Goal: Task Accomplishment & Management: Use online tool/utility

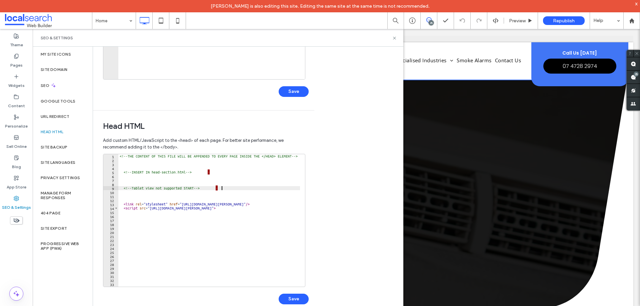
drag, startPoint x: 224, startPoint y: 188, endPoint x: 217, endPoint y: 188, distance: 6.7
click at [217, 188] on div "<!-- THE CONTENT OF THIS FILE WILL BE APPENDED TO EVERY PAGE INSIDE THE </HEAD>…" at bounding box center [291, 222] width 346 height 136
type textarea "**********"
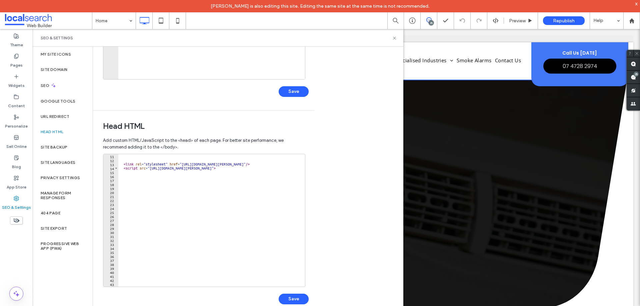
click at [230, 197] on div "< link rel = "stylesheet" href = "https://www.localsearch.com.au/resources/site…" at bounding box center [291, 222] width 346 height 136
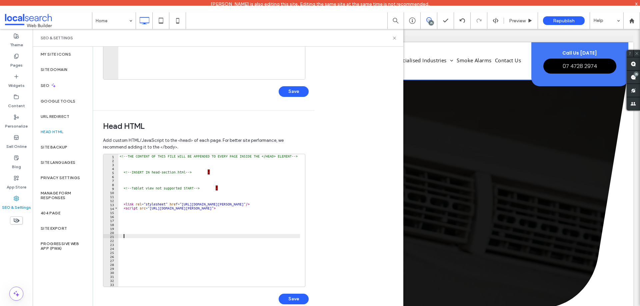
click at [204, 225] on div "<!-- THE CONTENT OF THIS FILE WILL BE APPENDED TO EVERY PAGE INSIDE THE </HEAD>…" at bounding box center [291, 222] width 346 height 136
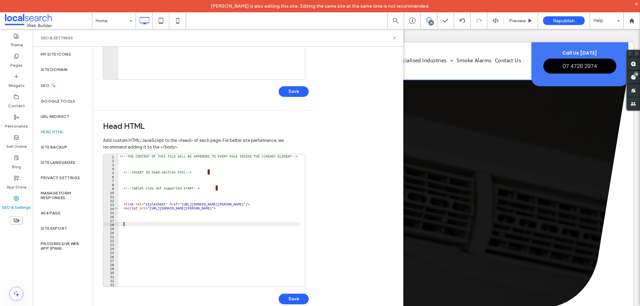
type textarea "*********"
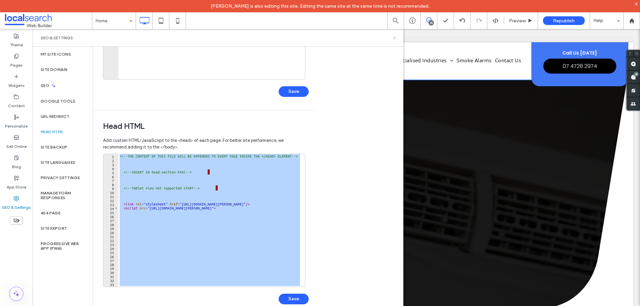
click at [392, 39] on icon at bounding box center [394, 38] width 5 height 5
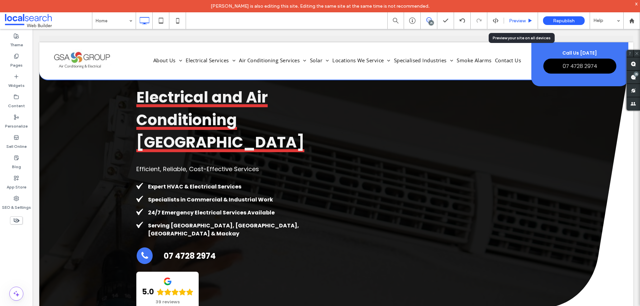
click at [521, 21] on span "Preview" at bounding box center [517, 21] width 17 height 6
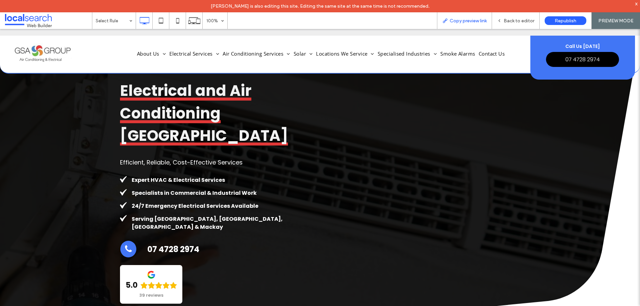
click at [476, 19] on span "Copy preview link" at bounding box center [467, 21] width 37 height 6
click at [506, 20] on span "Back to editor" at bounding box center [518, 21] width 31 height 6
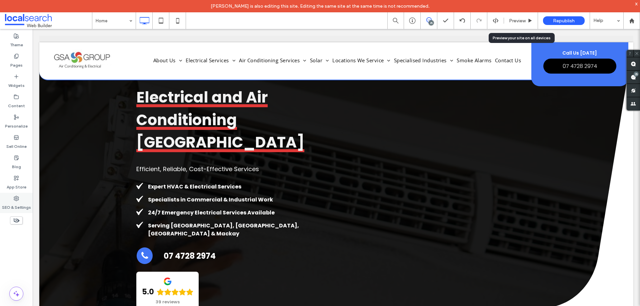
click at [19, 203] on label "SEO & Settings" at bounding box center [16, 205] width 29 height 9
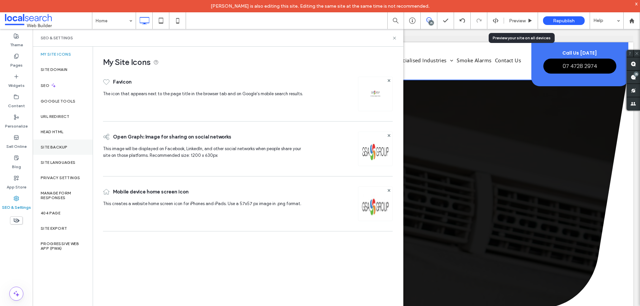
click at [67, 151] on div "Site Backup" at bounding box center [63, 147] width 60 height 15
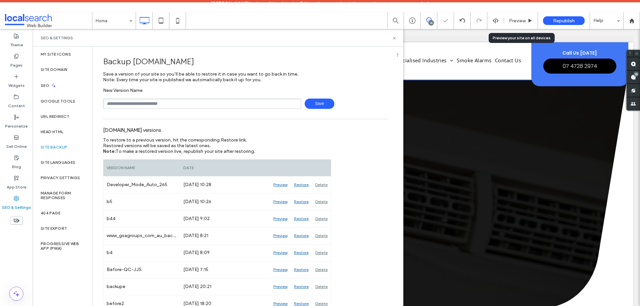
click at [154, 103] on input "text" at bounding box center [202, 104] width 198 height 10
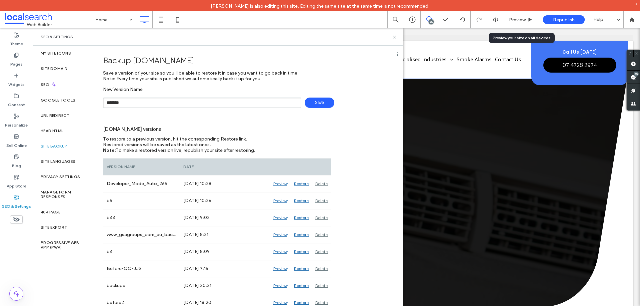
type input "*******"
click at [319, 105] on span "Save" at bounding box center [319, 103] width 30 height 10
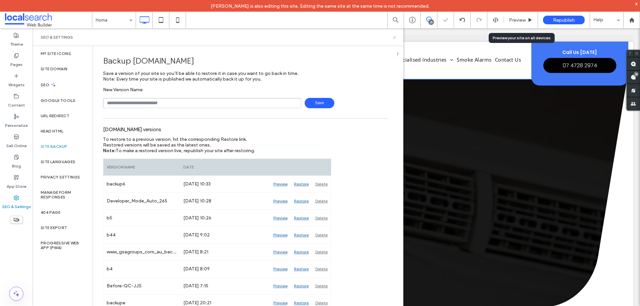
drag, startPoint x: 394, startPoint y: 36, endPoint x: 407, endPoint y: 1, distance: 37.5
click at [394, 36] on icon at bounding box center [394, 37] width 5 height 5
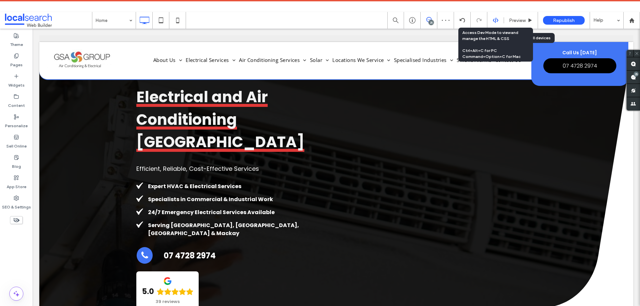
click at [494, 17] on icon at bounding box center [495, 20] width 6 height 6
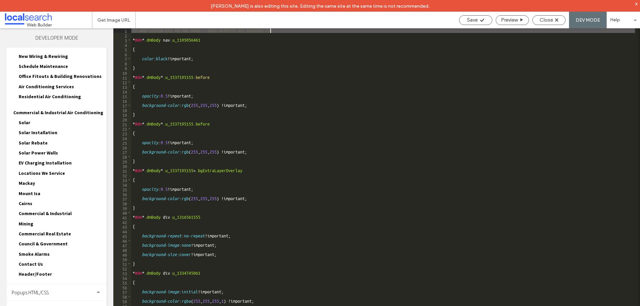
scroll to position [179, 0]
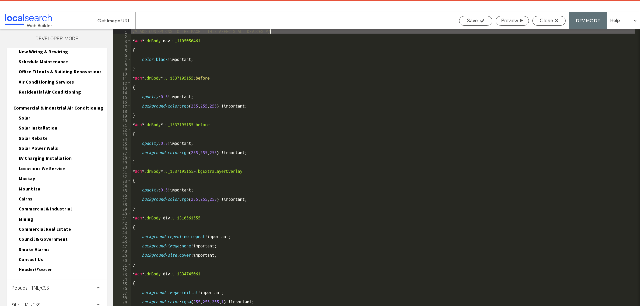
click at [56, 296] on div "Site HTML/CSS" at bounding box center [57, 304] width 100 height 17
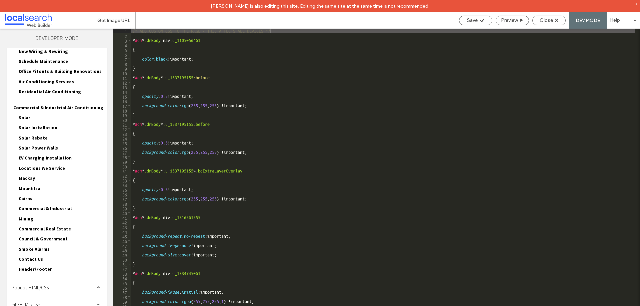
click at [61, 297] on div "Site HTML/CSS" at bounding box center [57, 304] width 100 height 17
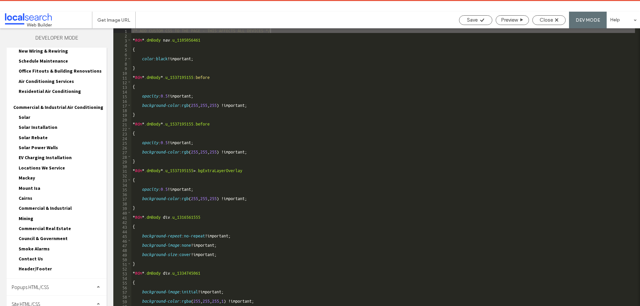
click at [91, 297] on div "Site HTML/CSS" at bounding box center [57, 304] width 100 height 17
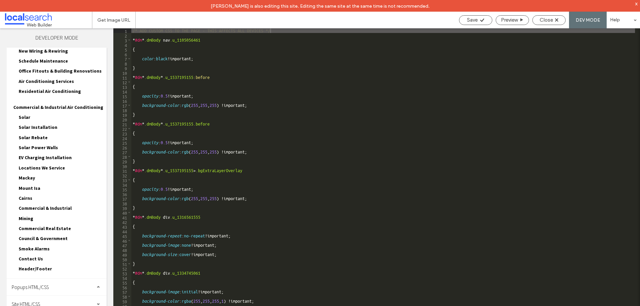
scroll to position [238, 0]
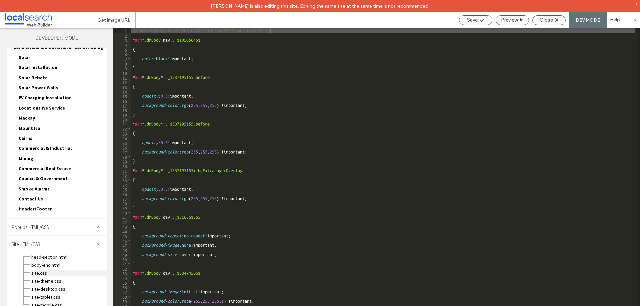
click at [57, 270] on span "site.css" at bounding box center [69, 273] width 76 height 7
type textarea "**********"
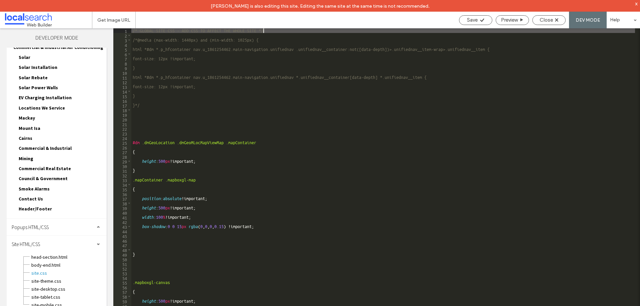
click at [549, 13] on div "Save Preview Close DEV MODE Help" at bounding box center [547, 20] width 184 height 17
click at [549, 18] on span "Close" at bounding box center [545, 20] width 13 height 6
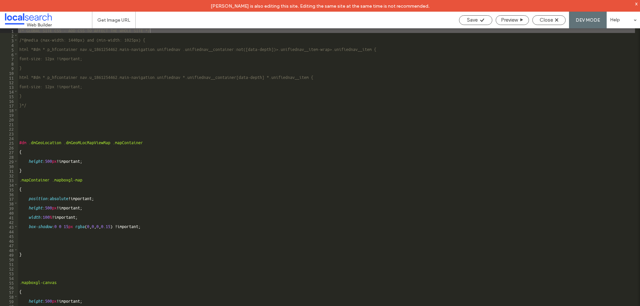
scroll to position [233, 0]
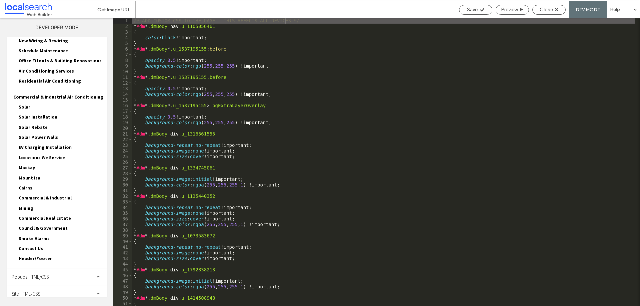
click at [57, 286] on div "Site HTML/CSS" at bounding box center [57, 293] width 100 height 17
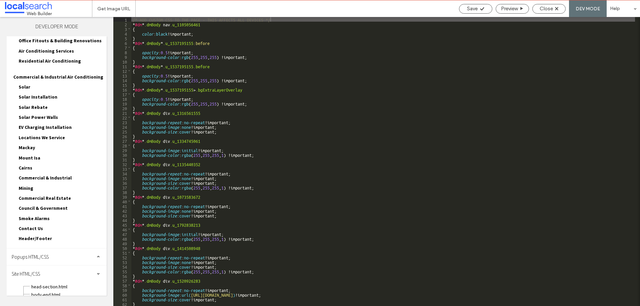
scroll to position [238, 0]
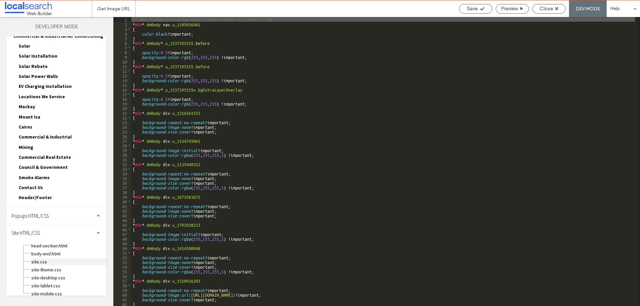
click at [64, 259] on span "site.css" at bounding box center [69, 261] width 76 height 7
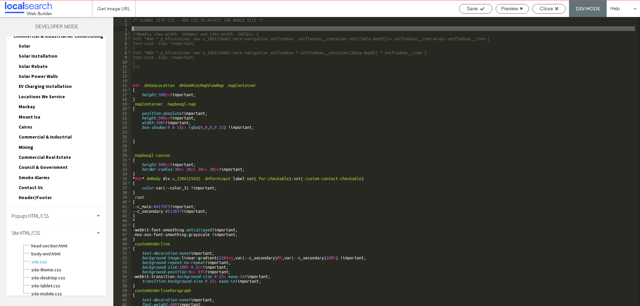
paste textarea
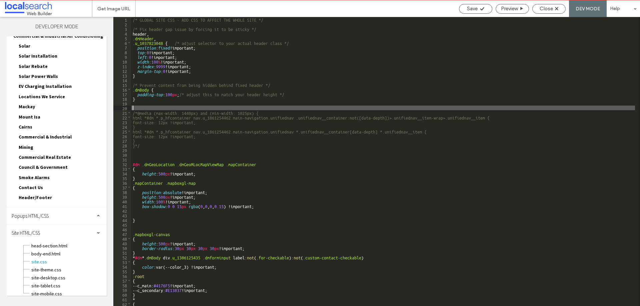
type textarea "**"
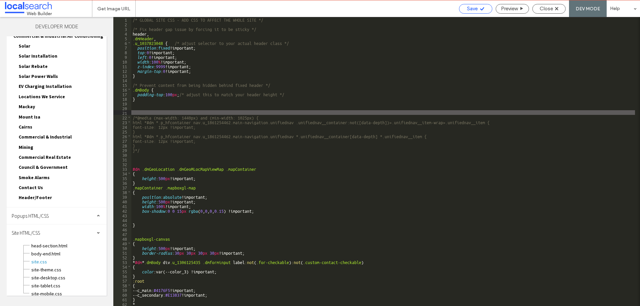
click at [473, 9] on span "Save" at bounding box center [472, 9] width 11 height 6
click at [540, 11] on span "Close" at bounding box center [545, 9] width 13 height 6
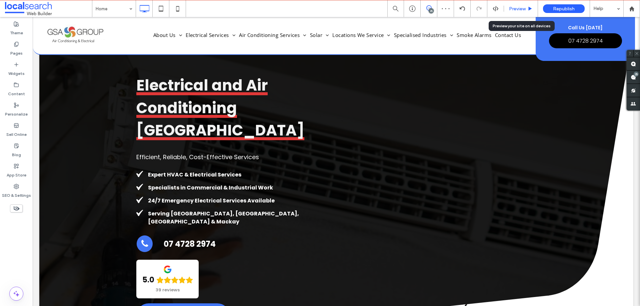
scroll to position [0, 0]
click at [515, 8] on span "Preview" at bounding box center [517, 9] width 17 height 6
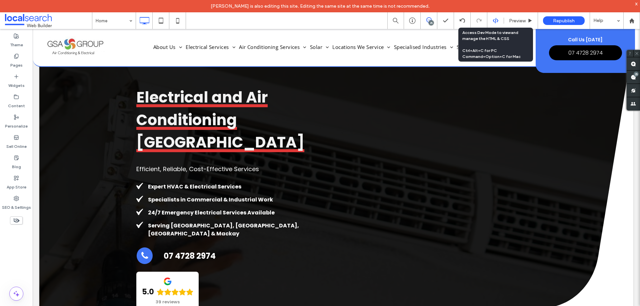
click at [496, 22] on icon at bounding box center [495, 21] width 6 height 6
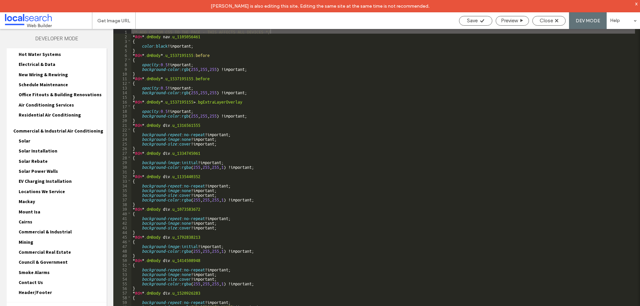
scroll to position [179, 0]
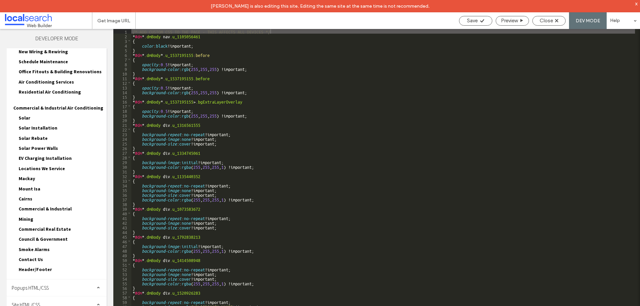
click at [57, 298] on div "Site HTML/CSS" at bounding box center [57, 304] width 100 height 17
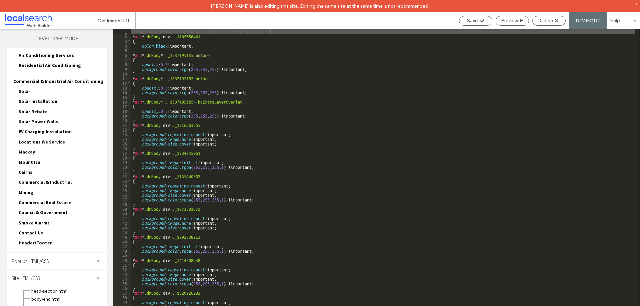
scroll to position [238, 0]
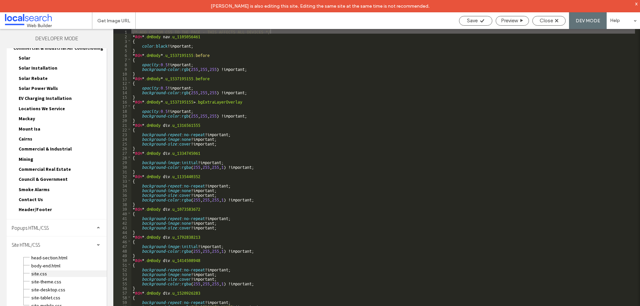
click at [59, 270] on span "site.css" at bounding box center [69, 273] width 76 height 7
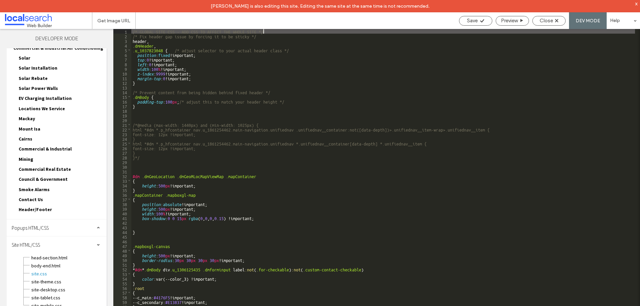
click at [164, 86] on div "/* GLOBAL SITE CSS - ADD CSS TO AFFECT THE WHOLE SITE */ /* Fix header gap issu…" at bounding box center [382, 178] width 503 height 299
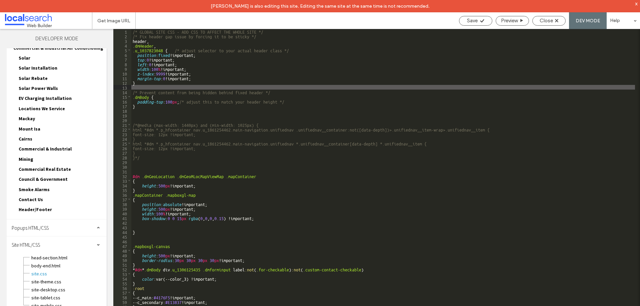
click at [158, 105] on div "/* GLOBAL SITE CSS - ADD CSS TO AFFECT THE WHOLE SITE */ /* Fix header gap issu…" at bounding box center [382, 178] width 503 height 299
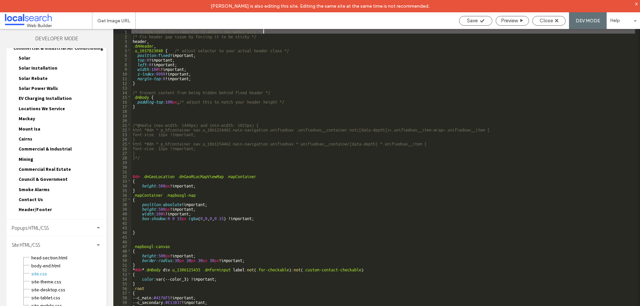
click at [277, 32] on div "/* GLOBAL SITE CSS - ADD CSS TO AFFECT THE WHOLE SITE */ /* Fix header gap issu…" at bounding box center [382, 178] width 503 height 299
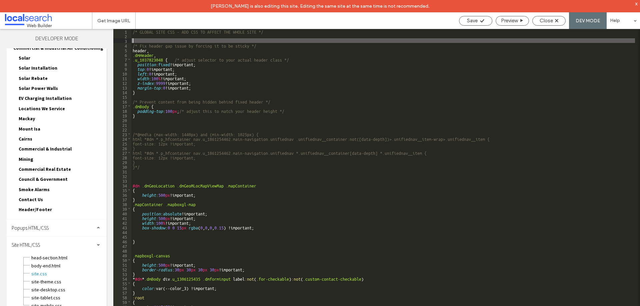
paste textarea
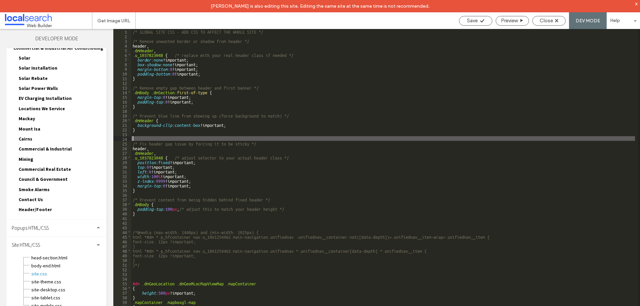
type textarea "**"
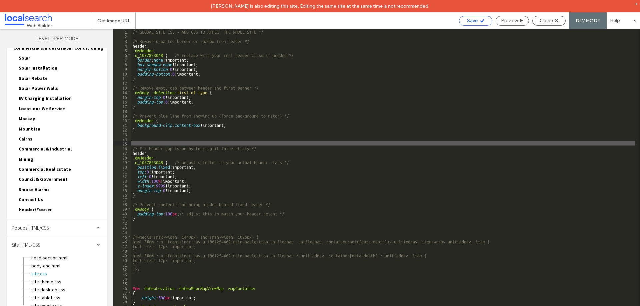
click at [472, 21] on span "Save" at bounding box center [472, 21] width 11 height 6
click at [550, 24] on div "Close" at bounding box center [548, 21] width 33 height 10
click at [547, 18] on div "Close" at bounding box center [548, 21] width 33 height 10
click at [547, 20] on span "Close" at bounding box center [545, 21] width 13 height 6
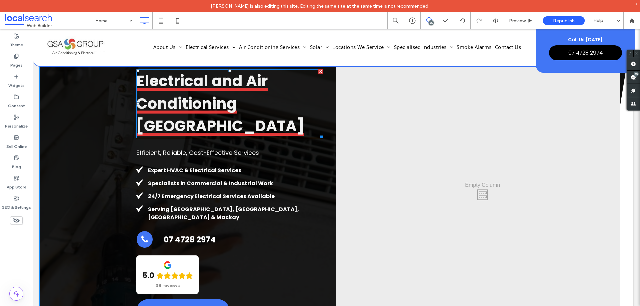
scroll to position [0, 0]
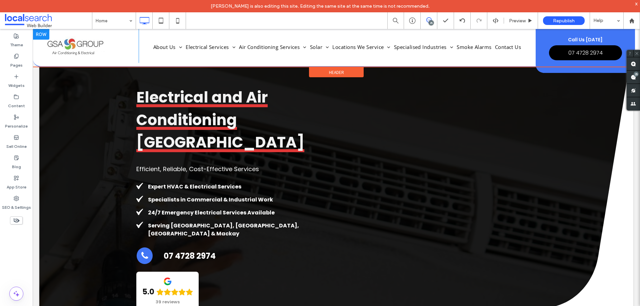
click at [37, 34] on div at bounding box center [41, 34] width 17 height 11
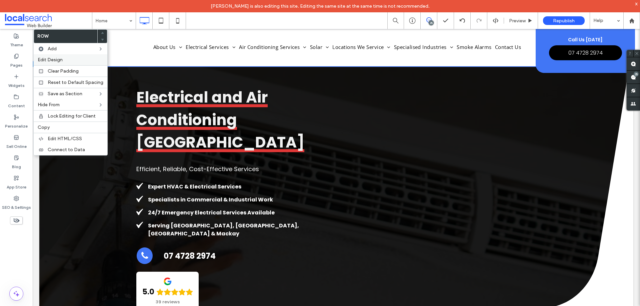
click at [62, 61] on span "Edit Design" at bounding box center [50, 60] width 25 height 6
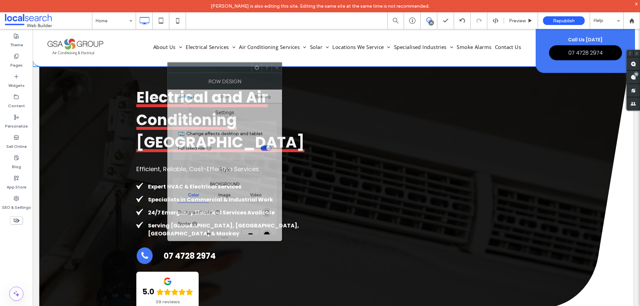
drag, startPoint x: 176, startPoint y: 72, endPoint x: 255, endPoint y: 63, distance: 79.1
click at [251, 63] on div at bounding box center [210, 68] width 84 height 10
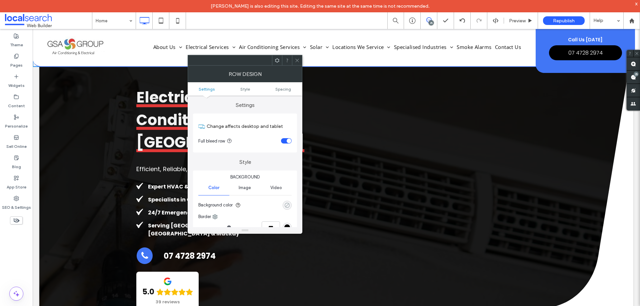
click at [289, 206] on use "rgba(0, 0, 0, 0)" at bounding box center [286, 205] width 5 height 5
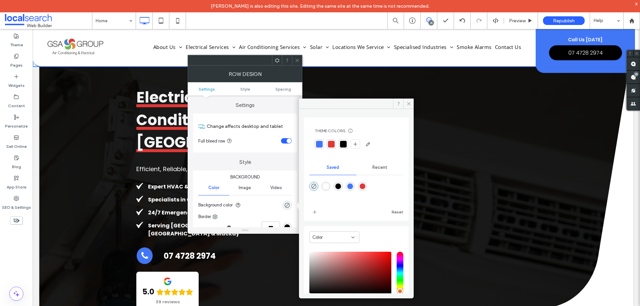
click at [327, 187] on div "rgba(255,255,255,1)" at bounding box center [326, 187] width 6 height 6
type input "*******"
type input "***"
type input "****"
click at [313, 187] on use "rgba(0,0,0,0)" at bounding box center [313, 186] width 5 height 5
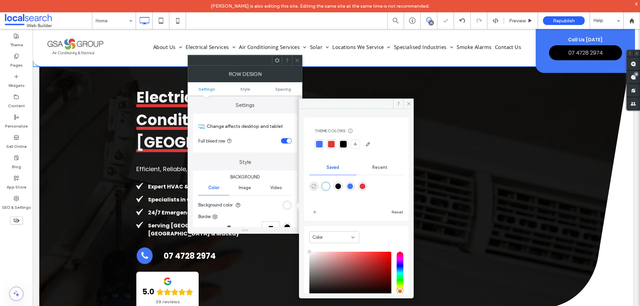
type input "*******"
type input "*"
type input "**"
click at [328, 188] on div "rgba(255,255,255,1)" at bounding box center [326, 187] width 6 height 6
type input "*******"
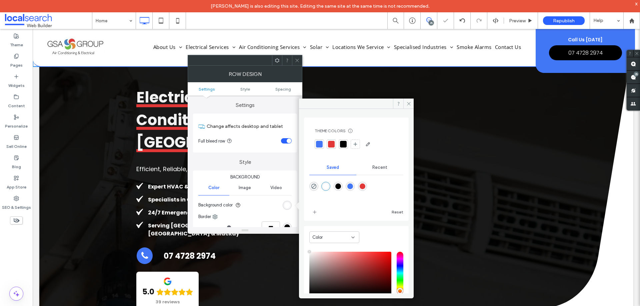
type input "***"
type input "****"
click at [314, 188] on icon "rgba(0,0,0,0)" at bounding box center [314, 187] width 6 height 6
type input "*******"
type input "*"
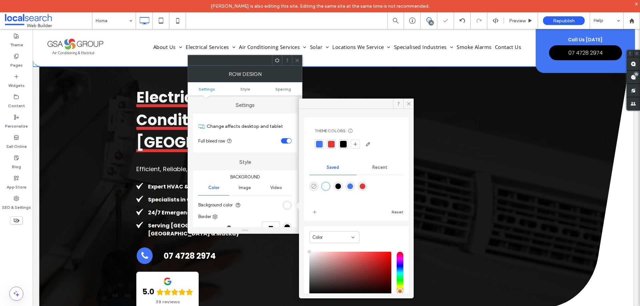
type input "**"
click at [301, 60] on div at bounding box center [297, 60] width 10 height 10
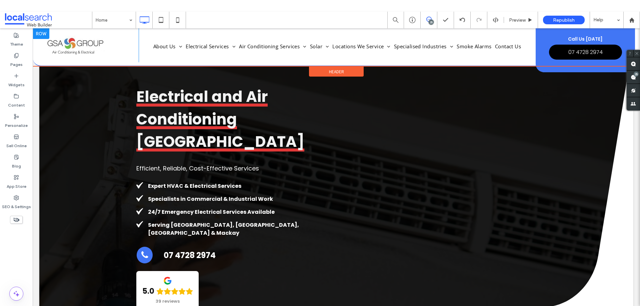
click at [38, 35] on div at bounding box center [41, 33] width 17 height 11
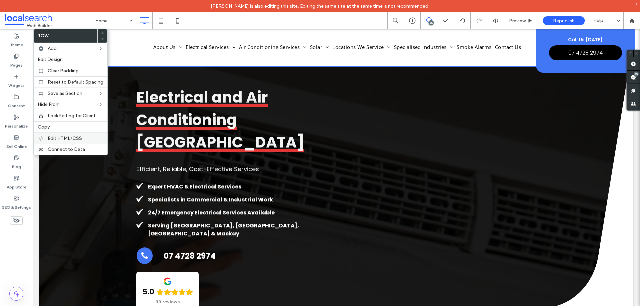
click at [81, 138] on span "Edit HTML/CSS" at bounding box center [65, 139] width 34 height 6
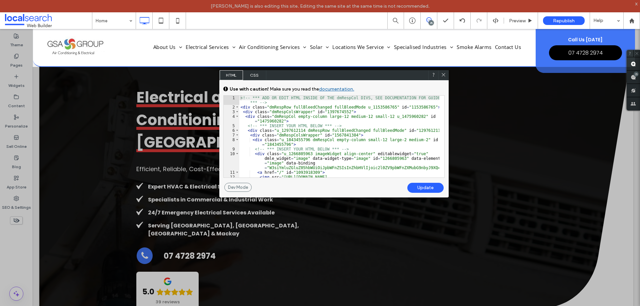
click at [382, 107] on div "<!-- *** ADD OR EDIT HTML INSIDE OF THE dmRespCol DIVS, SEE DOCUMENTATION FOR G…" at bounding box center [339, 151] width 200 height 110
type textarea "**"
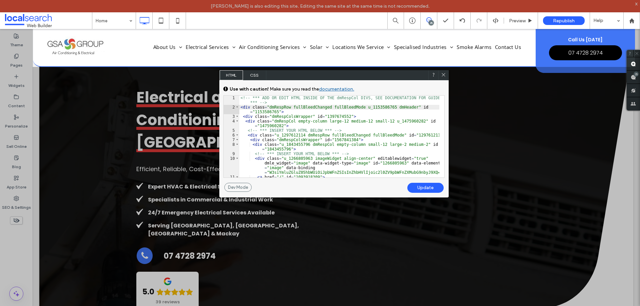
click at [426, 188] on div "Update" at bounding box center [425, 188] width 36 height 10
click at [393, 106] on div "<!-- *** ADD OR EDIT HTML INSIDE OF THE dmRespCol DIVS, SEE DOCUMENTATION FOR G…" at bounding box center [339, 151] width 200 height 110
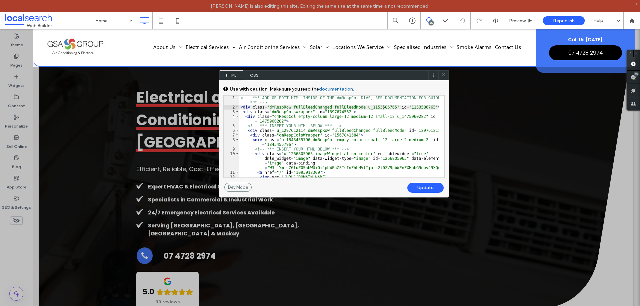
click at [426, 188] on div "Update" at bounding box center [425, 188] width 36 height 10
drag, startPoint x: 444, startPoint y: 75, endPoint x: 250, endPoint y: 29, distance: 199.3
click at [444, 75] on icon at bounding box center [443, 74] width 5 height 5
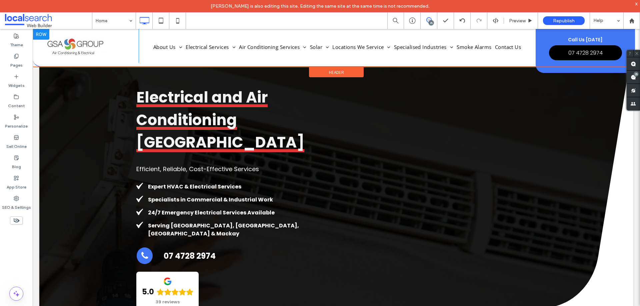
click at [38, 32] on div at bounding box center [41, 34] width 17 height 11
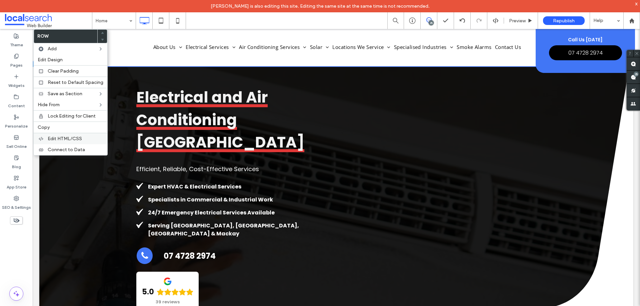
click at [72, 140] on span "Edit HTML/CSS" at bounding box center [65, 139] width 34 height 6
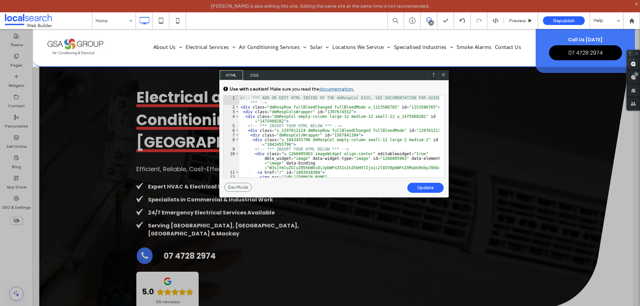
click at [251, 76] on span "CSS" at bounding box center [254, 75] width 23 height 10
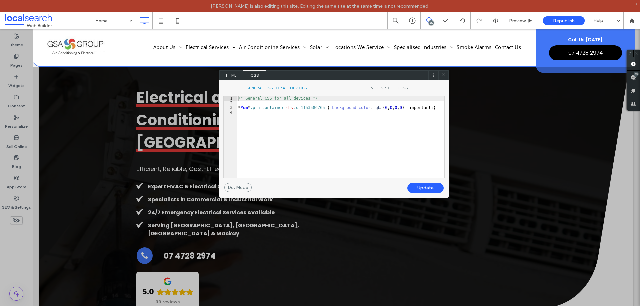
click at [235, 76] on span "HTML" at bounding box center [231, 75] width 23 height 10
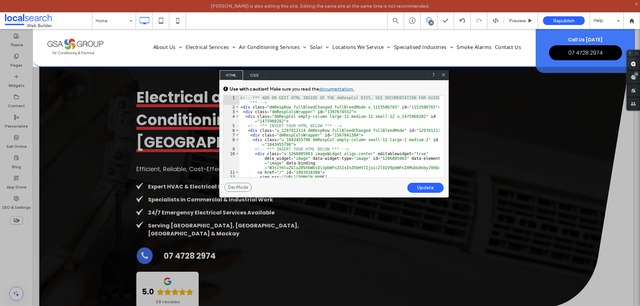
drag, startPoint x: 443, startPoint y: 75, endPoint x: 408, endPoint y: 74, distance: 34.7
click at [443, 75] on use at bounding box center [442, 74] width 3 height 3
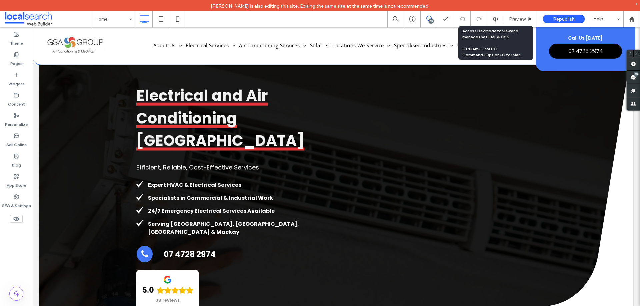
click at [493, 19] on use at bounding box center [494, 18] width 5 height 5
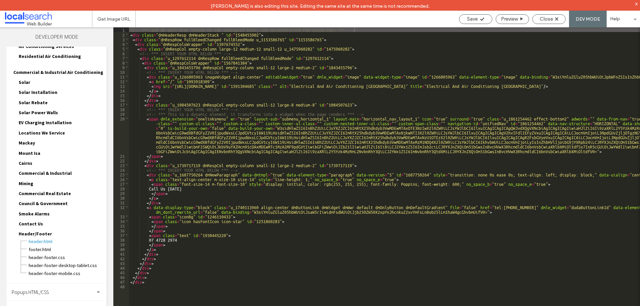
scroll to position [179, 0]
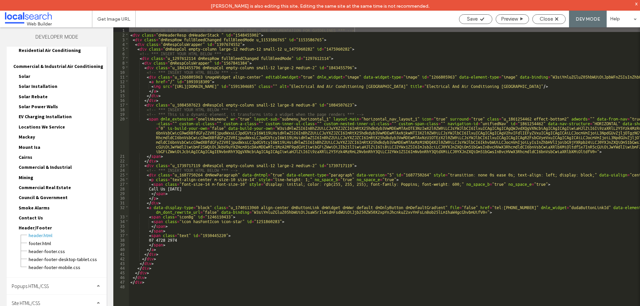
click at [52, 298] on div "Site HTML/CSS" at bounding box center [57, 303] width 100 height 17
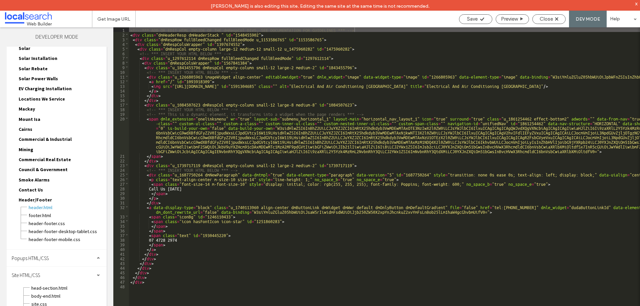
scroll to position [238, 0]
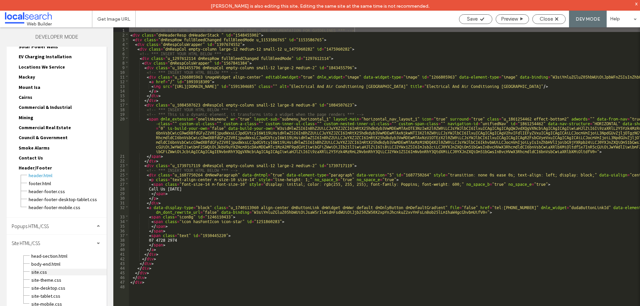
click at [51, 269] on span "site.css" at bounding box center [69, 272] width 76 height 7
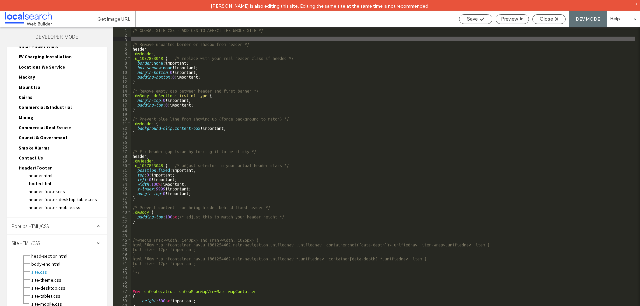
paste textarea
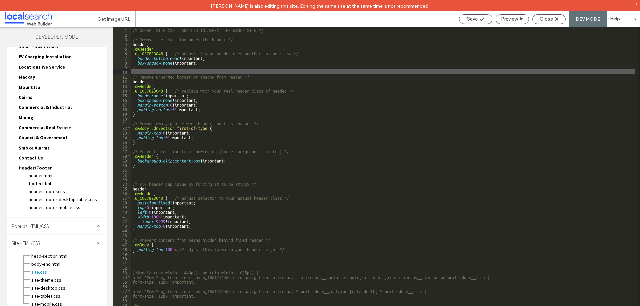
type textarea "**"
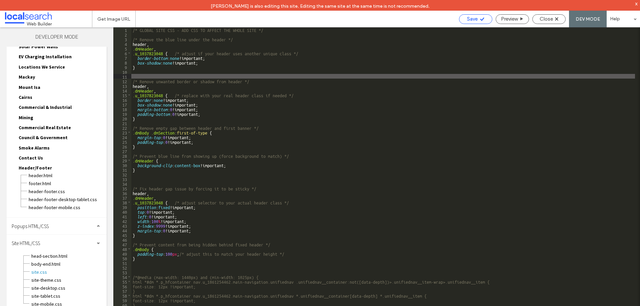
click at [471, 21] on span "Save" at bounding box center [472, 19] width 11 height 6
click at [473, 17] on span "Save" at bounding box center [472, 19] width 11 height 6
click at [549, 17] on span "Close" at bounding box center [545, 19] width 13 height 6
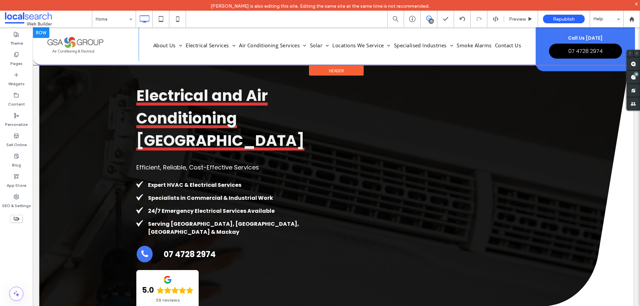
click at [41, 34] on div at bounding box center [41, 32] width 17 height 11
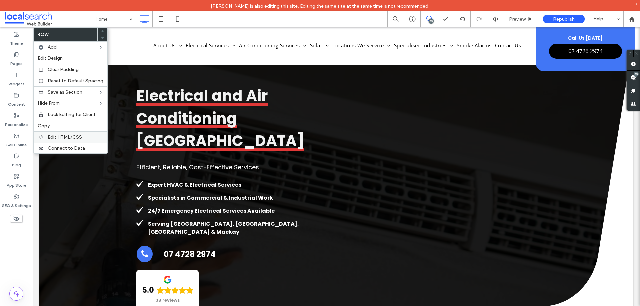
click at [79, 136] on span "Edit HTML/CSS" at bounding box center [65, 137] width 34 height 6
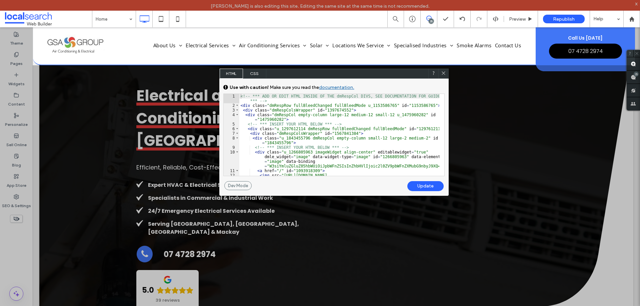
click at [253, 78] on span "CSS" at bounding box center [254, 74] width 23 height 10
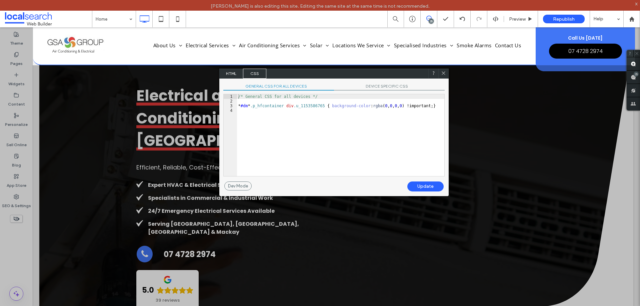
click at [326, 107] on div "/* General CSS for all devices */ * #dm * .p_hfcontainer div .u_1153586765 { ba…" at bounding box center [340, 139] width 207 height 91
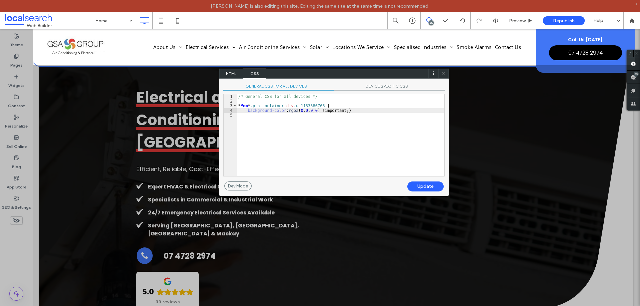
click at [341, 110] on div "/* General CSS for all devices */ * #dm * .p_hfcontainer div .u_1153586765 { ba…" at bounding box center [340, 139] width 207 height 91
drag, startPoint x: 237, startPoint y: 106, endPoint x: 323, endPoint y: 106, distance: 85.6
click at [323, 106] on div "/* General CSS for all devices */ * #dm * .p_hfcontainer div .u_1153586765 { ba…" at bounding box center [340, 139] width 207 height 91
click at [242, 120] on div "/* General CSS for all devices */ * #dm * .p_hfcontainer div .u_1153586765 { ba…" at bounding box center [340, 139] width 207 height 91
paste textarea
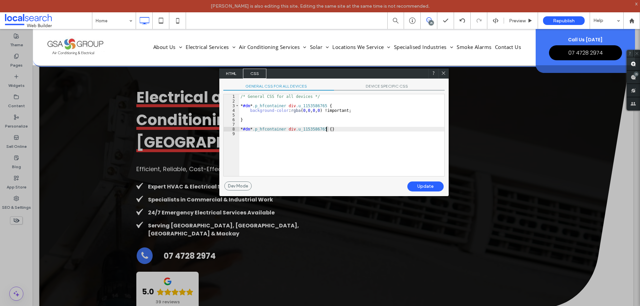
type textarea "**"
click at [252, 136] on div "/* General CSS for all devices */ * #dm * .p_hfcontainer div .u_1153586765 { ba…" at bounding box center [341, 139] width 205 height 91
click at [424, 190] on div "Update" at bounding box center [425, 187] width 36 height 10
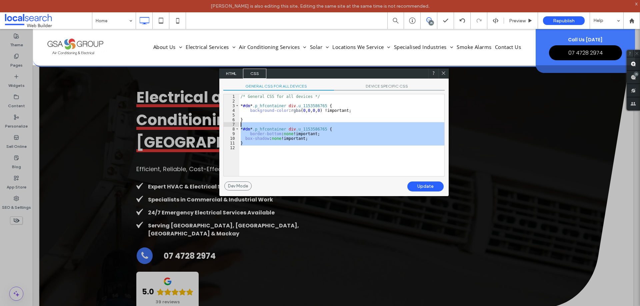
drag, startPoint x: 250, startPoint y: 146, endPoint x: 238, endPoint y: 126, distance: 23.1
click at [238, 126] on div "** 1 2 3 4 5 6 7 8 9 10 11 12 /* General CSS for all devices */ * #dm * .p_hfco…" at bounding box center [333, 135] width 221 height 83
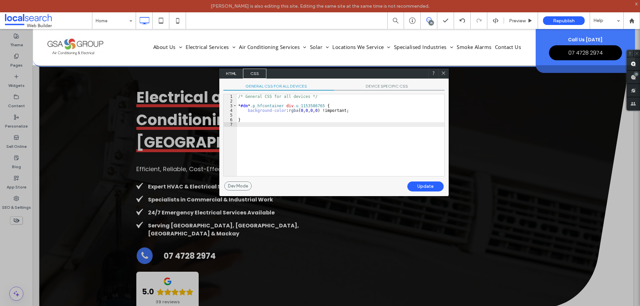
click at [426, 185] on div "Update" at bounding box center [425, 187] width 36 height 10
click at [443, 73] on use at bounding box center [442, 72] width 3 height 3
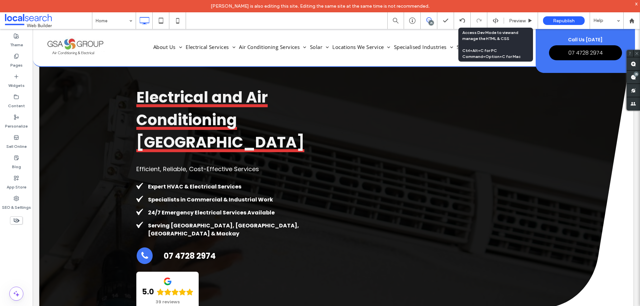
click at [493, 21] on icon at bounding box center [495, 21] width 6 height 6
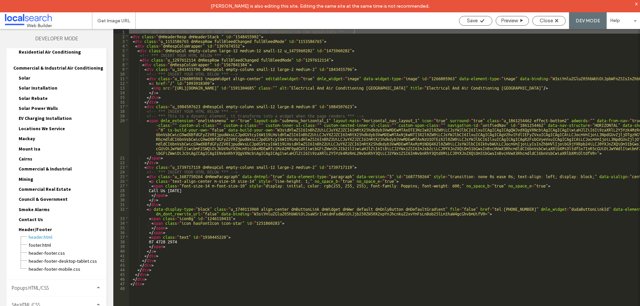
click at [55, 285] on div "Popups HTML/CSS" at bounding box center [57, 287] width 100 height 17
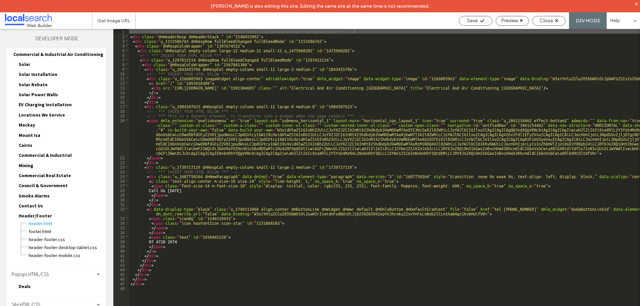
click at [61, 266] on div "Popups HTML/CSS" at bounding box center [57, 274] width 100 height 17
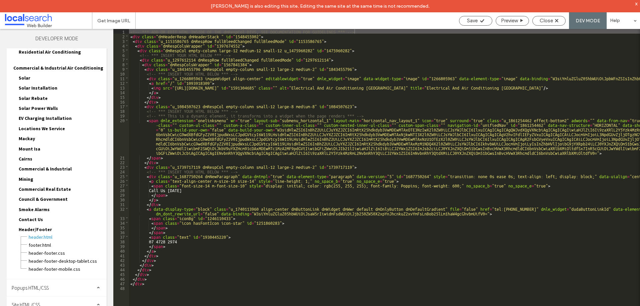
click at [58, 296] on div "Site HTML/CSS" at bounding box center [57, 304] width 100 height 17
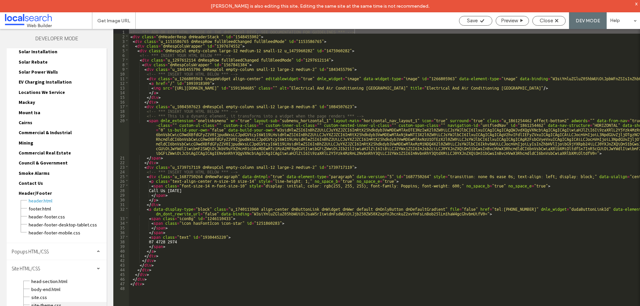
scroll to position [238, 0]
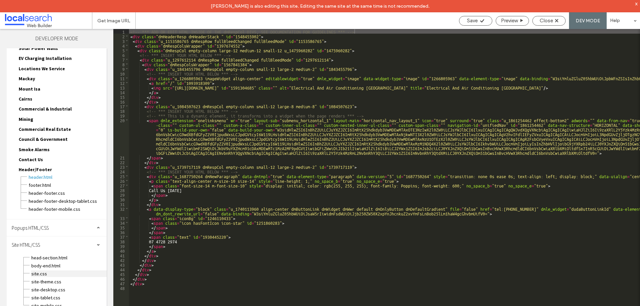
click at [56, 270] on span "site.css" at bounding box center [69, 273] width 76 height 7
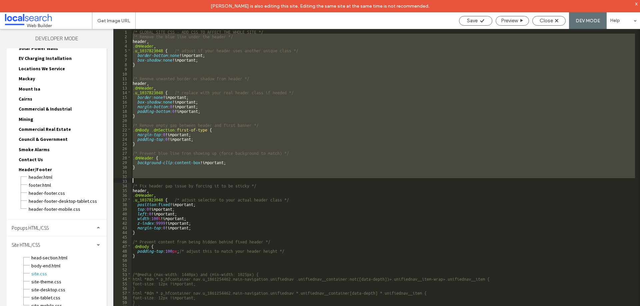
drag, startPoint x: 133, startPoint y: 36, endPoint x: 151, endPoint y: 179, distance: 143.7
click at [151, 179] on div "/* GLOBAL SITE CSS - ADD CSS TO AFFECT THE WHOLE SITE */ /* Remove the blue lin…" at bounding box center [382, 178] width 503 height 299
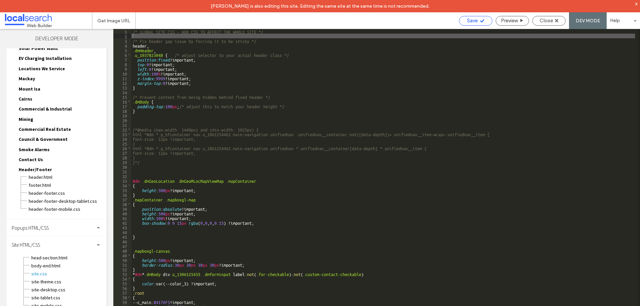
click at [464, 23] on div "Save" at bounding box center [475, 21] width 33 height 6
click at [539, 20] on div "Close" at bounding box center [548, 21] width 33 height 6
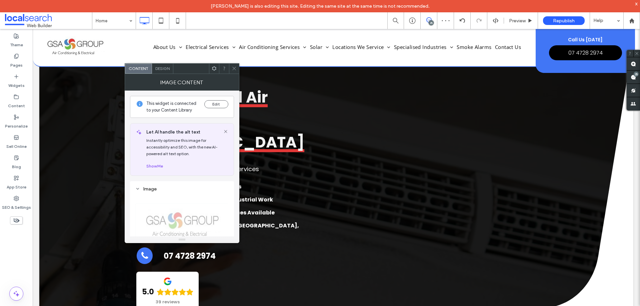
scroll to position [0, 0]
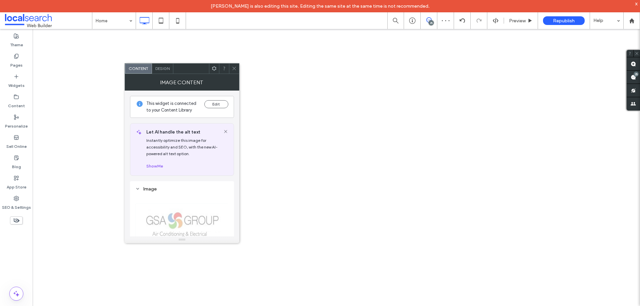
click at [235, 68] on icon at bounding box center [233, 68] width 5 height 5
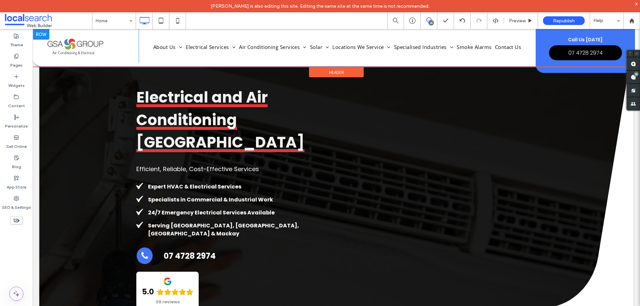
click at [38, 33] on div at bounding box center [41, 34] width 17 height 11
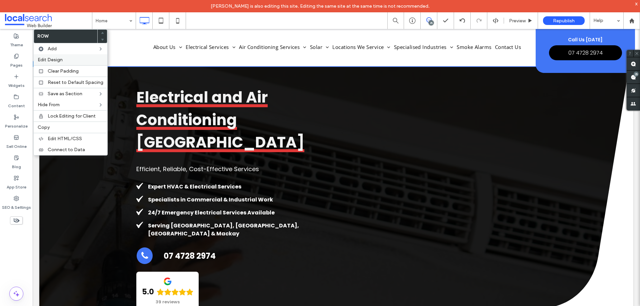
click at [64, 60] on label "Edit Design" at bounding box center [71, 60] width 66 height 6
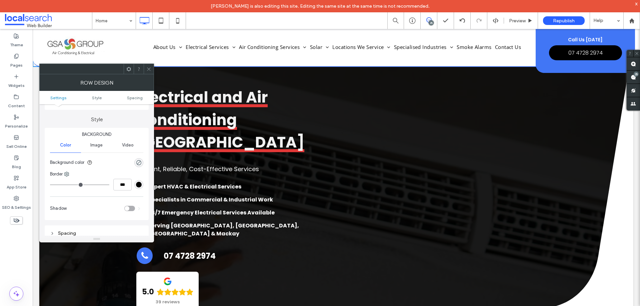
scroll to position [100, 0]
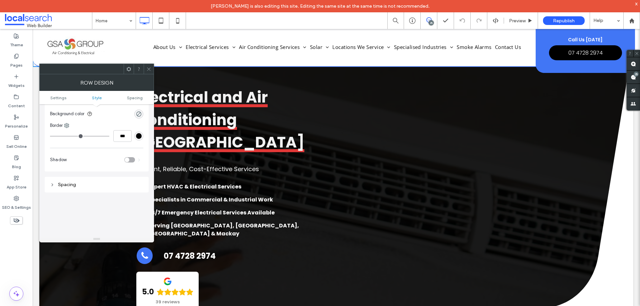
click at [129, 159] on div "toggle" at bounding box center [129, 159] width 11 height 5
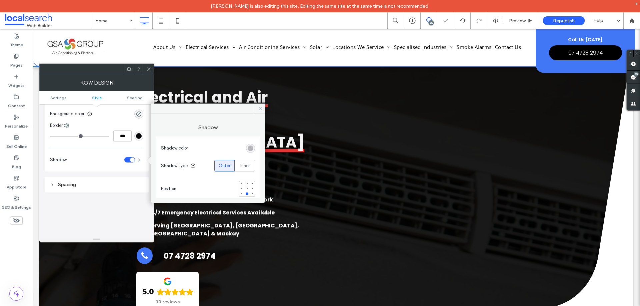
click at [138, 161] on span at bounding box center [139, 159] width 2 height 3
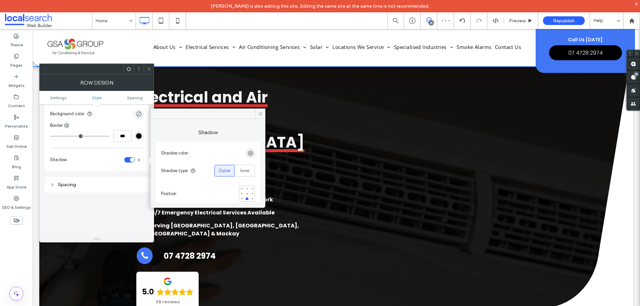
click at [126, 159] on div "toggle" at bounding box center [129, 159] width 11 height 5
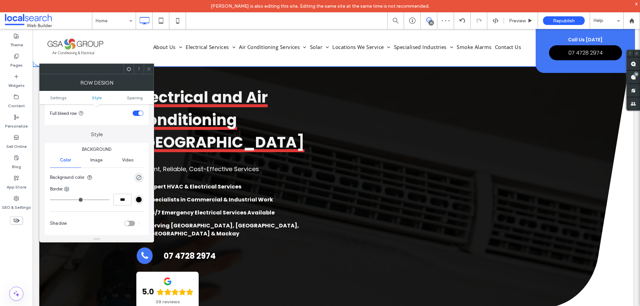
scroll to position [0, 0]
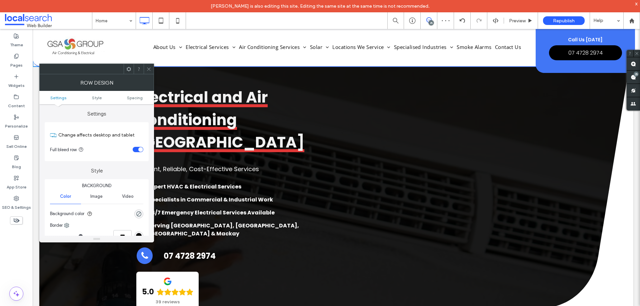
click at [148, 72] on span at bounding box center [148, 69] width 5 height 10
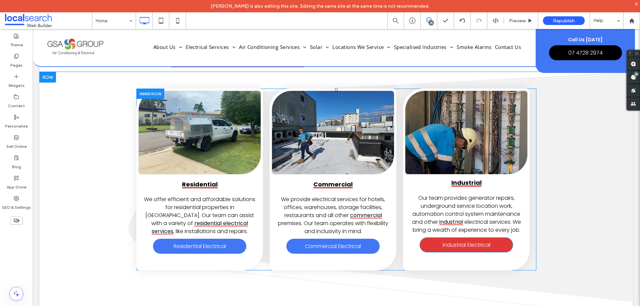
scroll to position [433, 0]
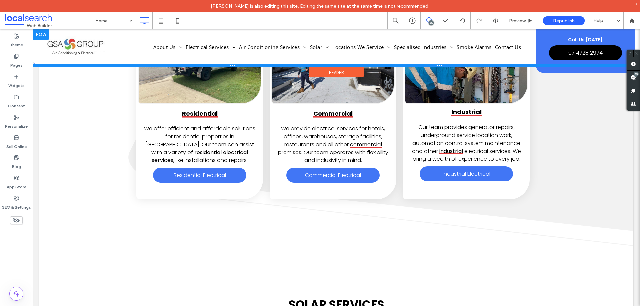
click at [188, 66] on div at bounding box center [336, 65] width 607 height 3
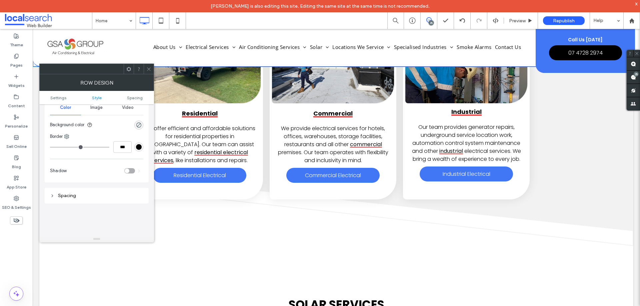
scroll to position [133, 0]
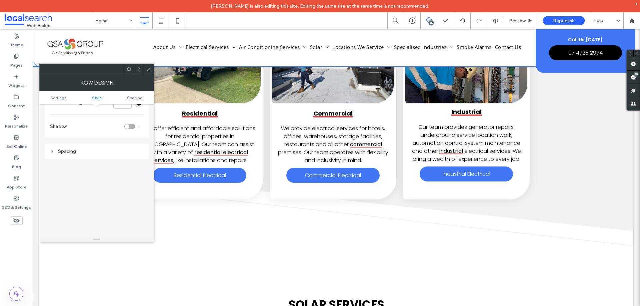
click at [146, 70] on icon at bounding box center [148, 69] width 5 height 5
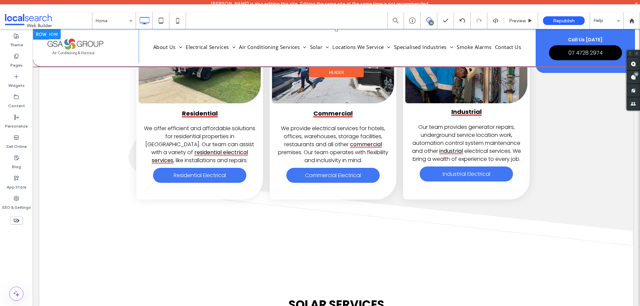
click at [152, 57] on div "About Us Labour Hire & Careers Blog Electrical Services Residential Electrician…" at bounding box center [337, 46] width 397 height 34
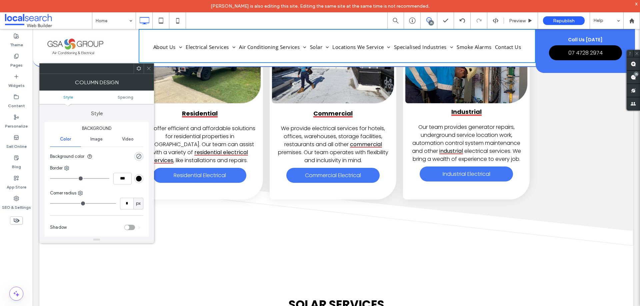
click at [127, 50] on div "Click To Paste" at bounding box center [88, 46] width 99 height 34
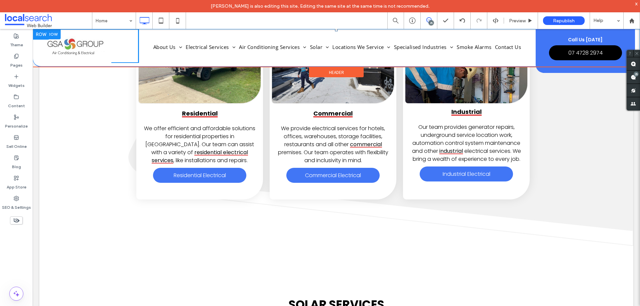
click at [143, 63] on div "Click To Paste About Us Labour Hire & Careers Blog Electrical Services Resident…" at bounding box center [336, 48] width 607 height 38
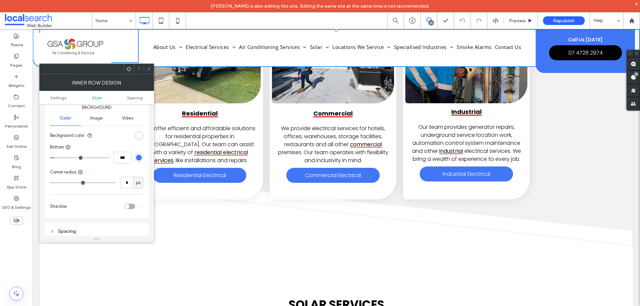
scroll to position [67, 0]
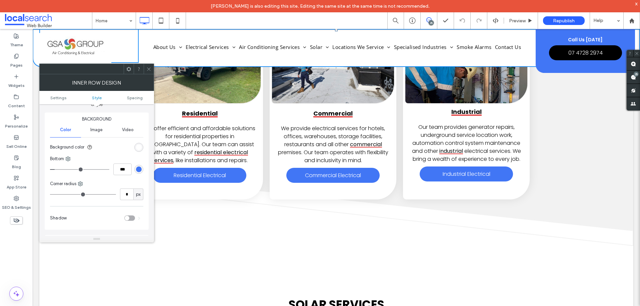
type input "*"
type input "***"
drag, startPoint x: 38, startPoint y: 169, endPoint x: 11, endPoint y: 170, distance: 27.0
type input "*"
click at [50, 170] on input "range" at bounding box center [79, 169] width 59 height 1
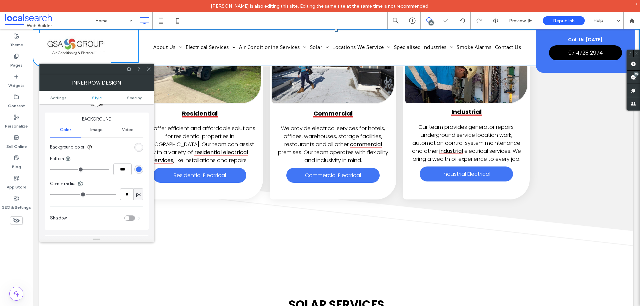
click at [145, 69] on div at bounding box center [149, 69] width 10 height 10
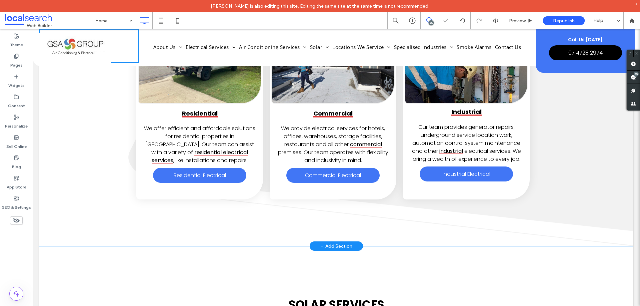
click at [101, 114] on div "Residential We offer efficient and affordable solutions for residential propert…" at bounding box center [336, 123] width 594 height 245
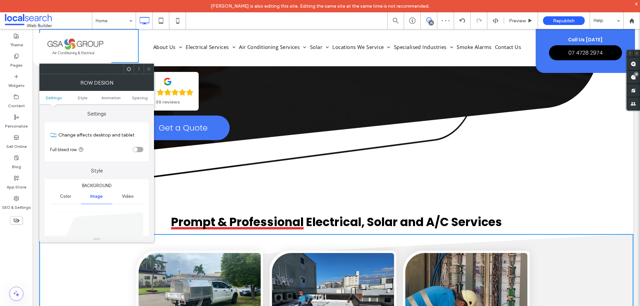
scroll to position [0, 0]
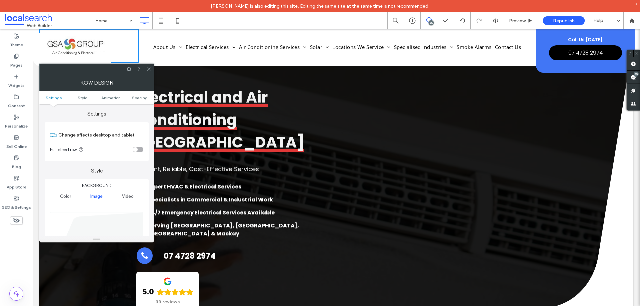
drag, startPoint x: 148, startPoint y: 72, endPoint x: 151, endPoint y: 78, distance: 7.3
click at [148, 71] on span at bounding box center [148, 69] width 5 height 10
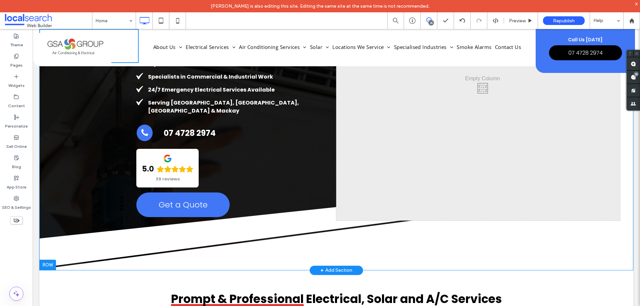
scroll to position [133, 0]
